Goal: Navigation & Orientation: Find specific page/section

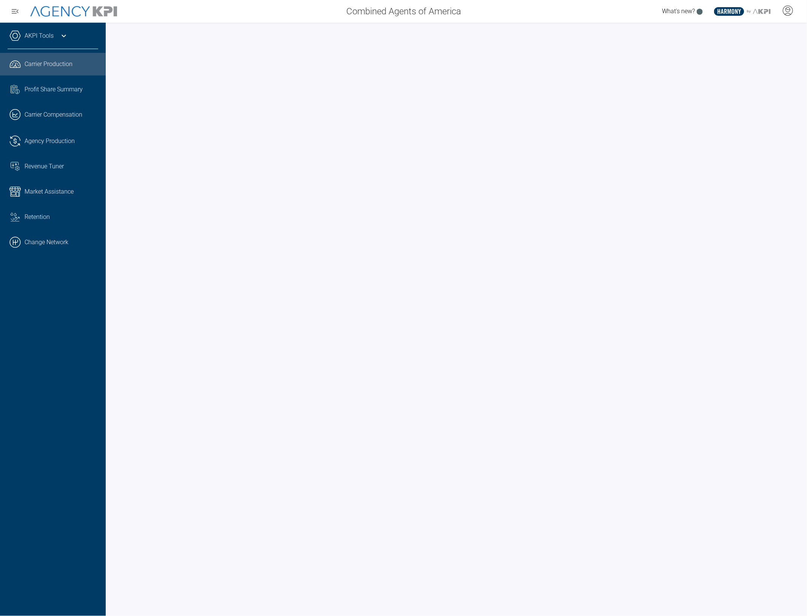
click at [60, 35] on icon at bounding box center [63, 35] width 9 height 9
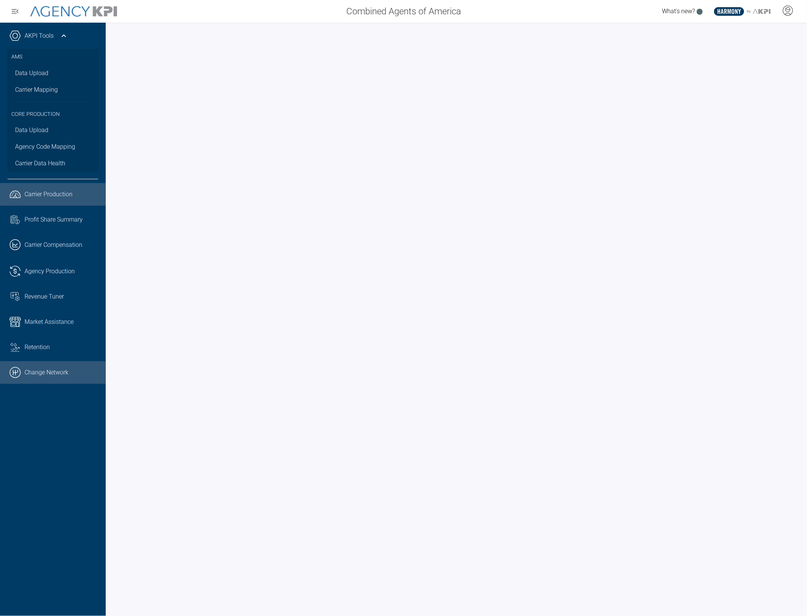
click at [62, 371] on link ".cls-1{fill:none;stroke:#000;stroke-linecap:round;stroke-linejoin:round;stroke-…" at bounding box center [53, 373] width 106 height 23
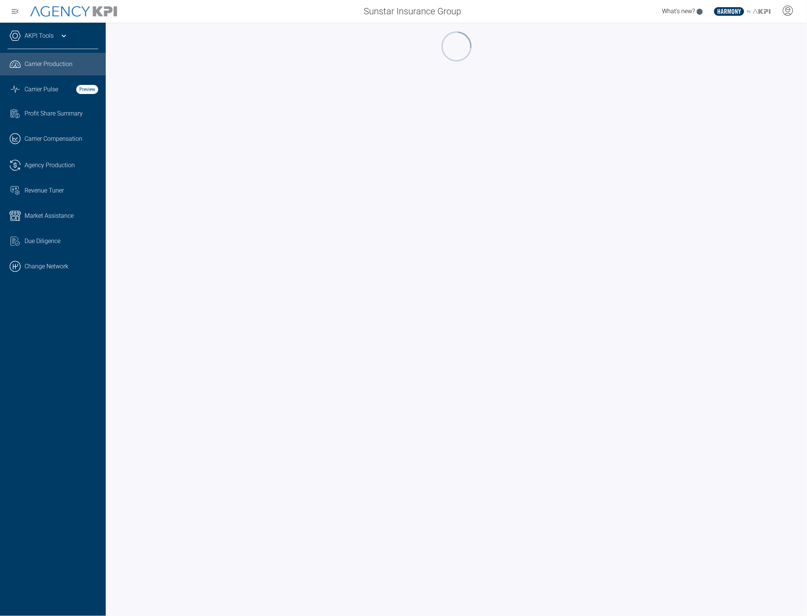
click at [73, 39] on div "AKPI Tools" at bounding box center [53, 39] width 91 height 19
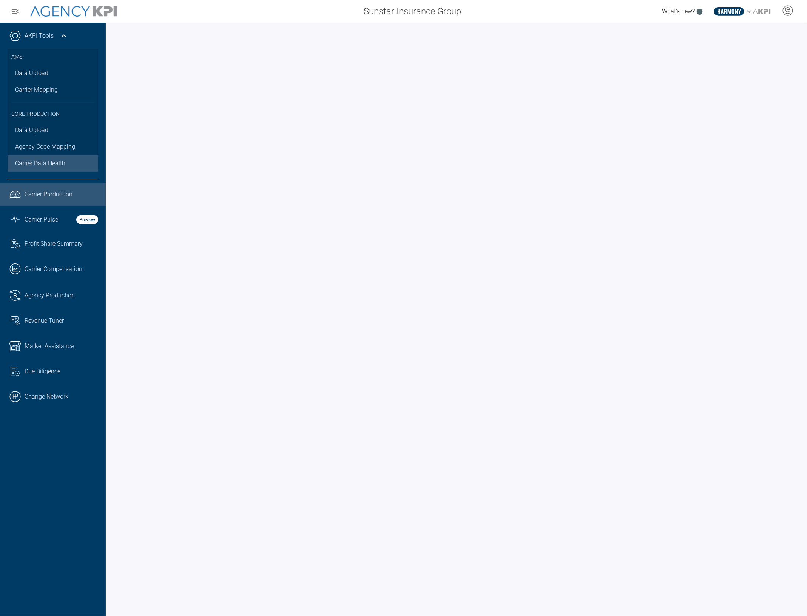
click at [62, 162] on span "Carrier Data Health" at bounding box center [40, 163] width 50 height 9
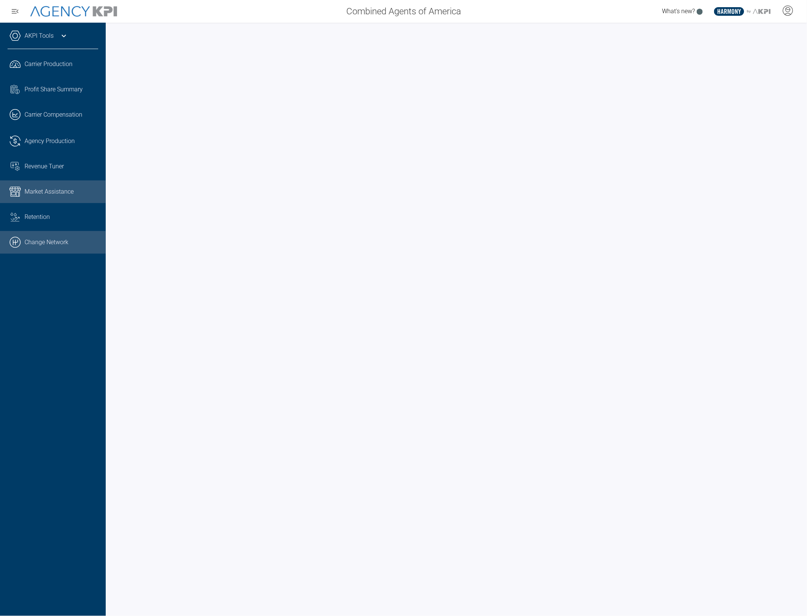
click at [37, 241] on link ".cls-1{fill:none;stroke:#000;stroke-linecap:round;stroke-linejoin:round;stroke-…" at bounding box center [53, 242] width 106 height 23
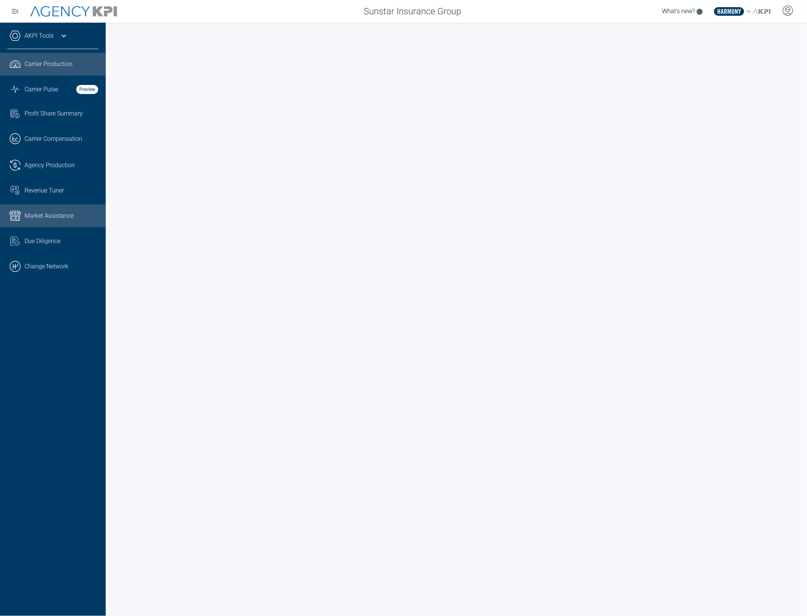
click at [50, 212] on span "Market Assistance" at bounding box center [49, 216] width 49 height 9
click at [65, 165] on span "Agency Production" at bounding box center [50, 165] width 50 height 9
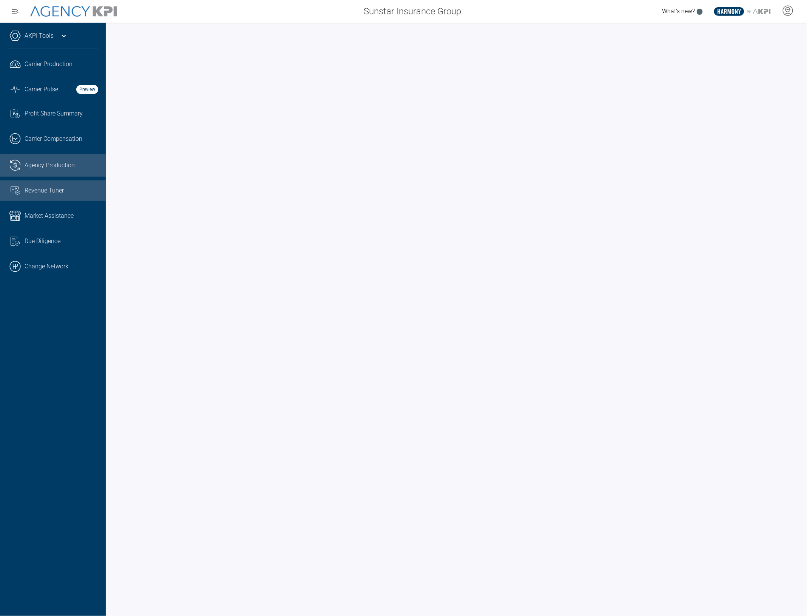
click at [65, 191] on div "Revenue Tuner" at bounding box center [62, 190] width 74 height 9
click at [781, 11] on div at bounding box center [788, 11] width 19 height 17
click at [760, 49] on li "Log Out" at bounding box center [757, 53] width 81 height 16
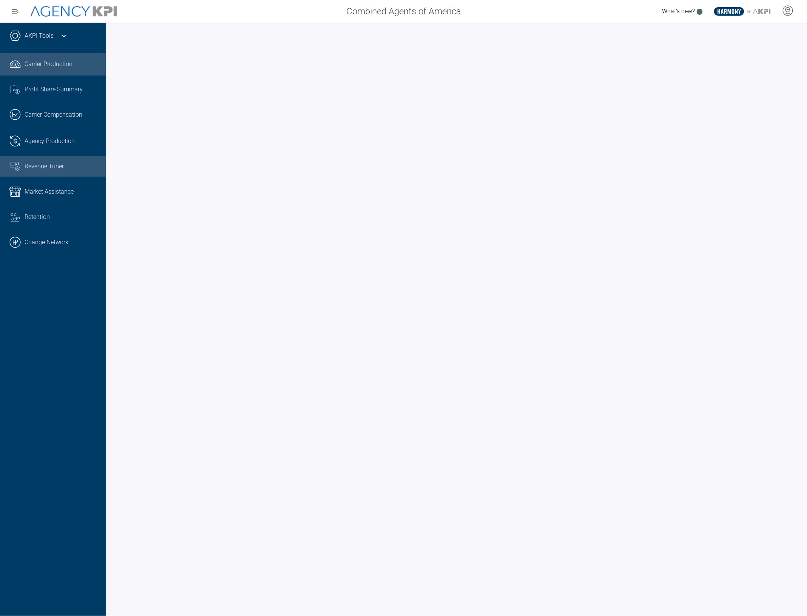
click at [29, 158] on link "Revenue Tuner" at bounding box center [53, 166] width 106 height 20
click at [40, 250] on link ".cls-1{fill:none;stroke:#000;stroke-linecap:round;stroke-linejoin:round;stroke-…" at bounding box center [53, 242] width 106 height 23
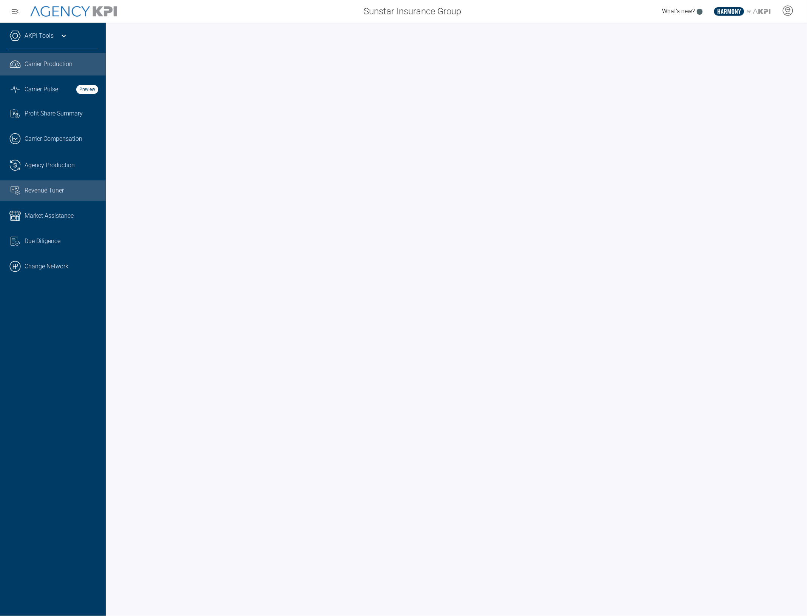
click at [59, 195] on span "Revenue Tuner" at bounding box center [44, 190] width 39 height 9
click at [40, 212] on span "Market Assistance" at bounding box center [49, 216] width 49 height 9
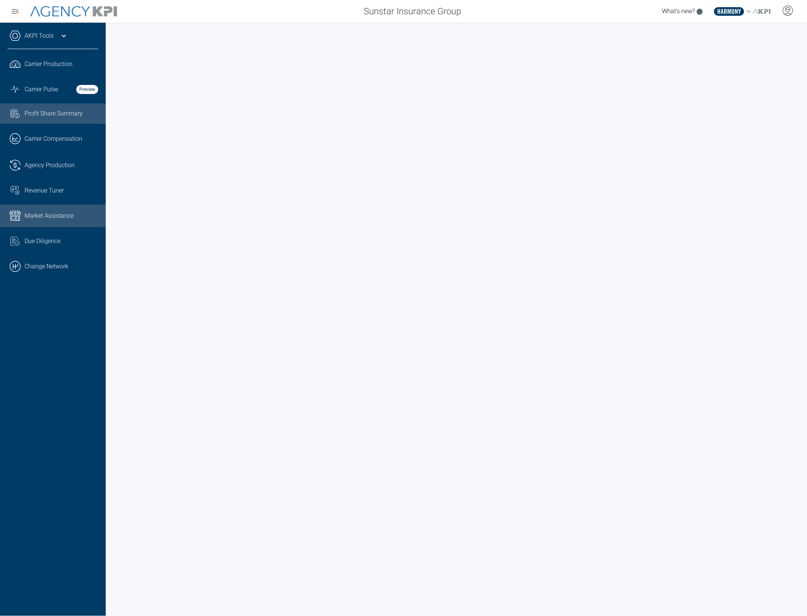
click at [59, 120] on link "Task List Cash Streamline Icon: [URL][DOMAIN_NAME] Profit Share Summary" at bounding box center [53, 114] width 106 height 20
click at [490, 18] on div "What's new? .st0{fill:#003B66;} .st1{fill:#FFFFFF;} .st2{fill:#949698;} Layer 1" at bounding box center [637, 11] width 340 height 15
click at [59, 34] on icon at bounding box center [63, 35] width 9 height 9
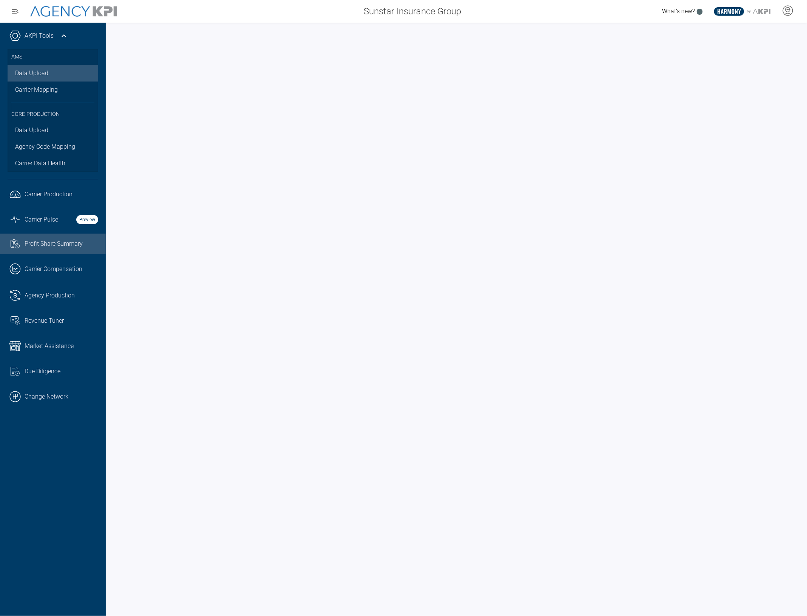
click at [52, 77] on link "Data Upload" at bounding box center [53, 73] width 91 height 17
